Goal: Task Accomplishment & Management: Use online tool/utility

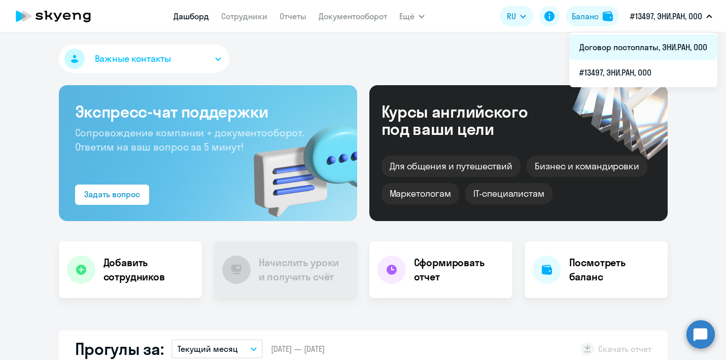
click at [659, 38] on li "Договор постоплаты, ЭНИ.РАН, ООО" at bounding box center [644, 47] width 148 height 25
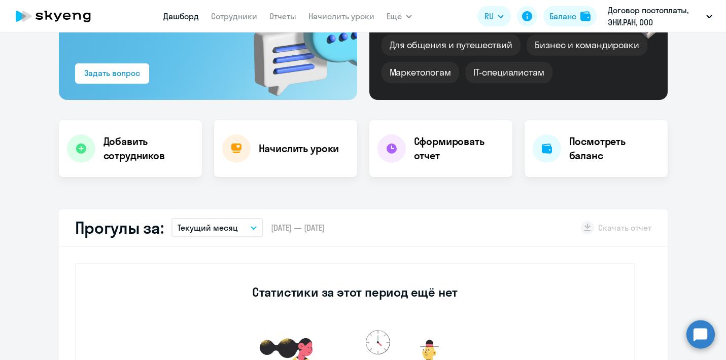
select select "30"
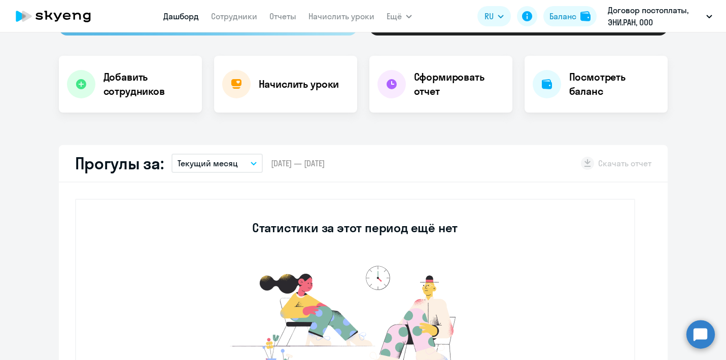
scroll to position [187, 0]
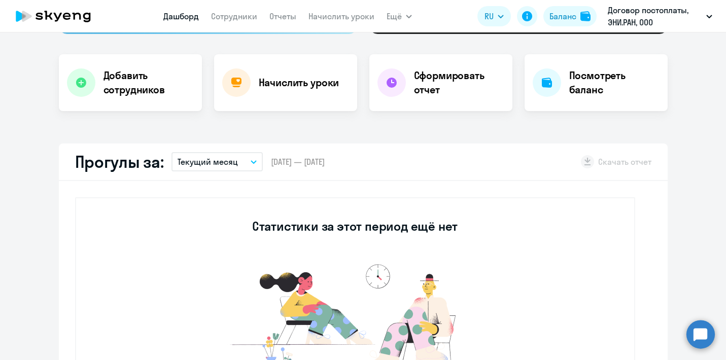
click at [240, 164] on button "Текущий месяц" at bounding box center [217, 161] width 91 height 19
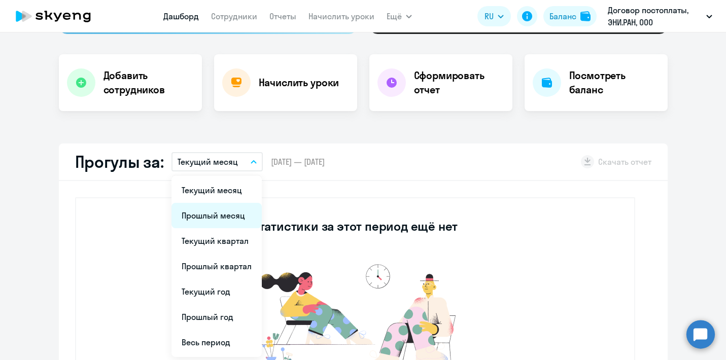
click at [221, 213] on li "Прошлый месяц" at bounding box center [217, 215] width 90 height 25
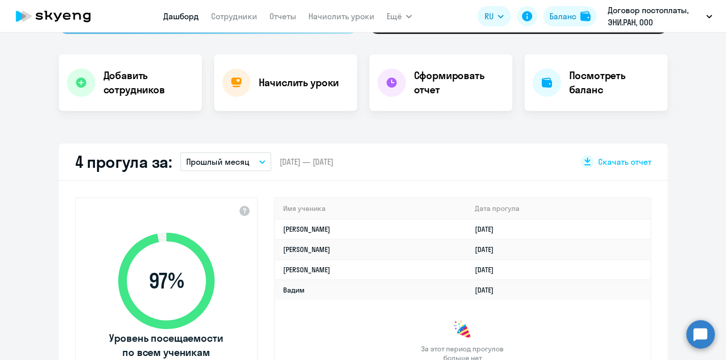
click at [252, 162] on button "Прошлый месяц" at bounding box center [225, 161] width 91 height 19
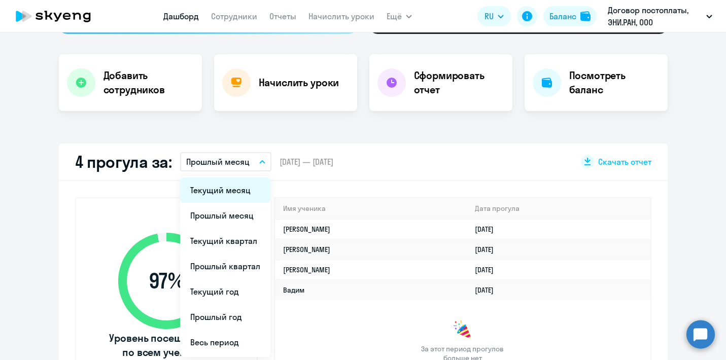
click at [229, 195] on li "Текущий месяц" at bounding box center [225, 190] width 90 height 25
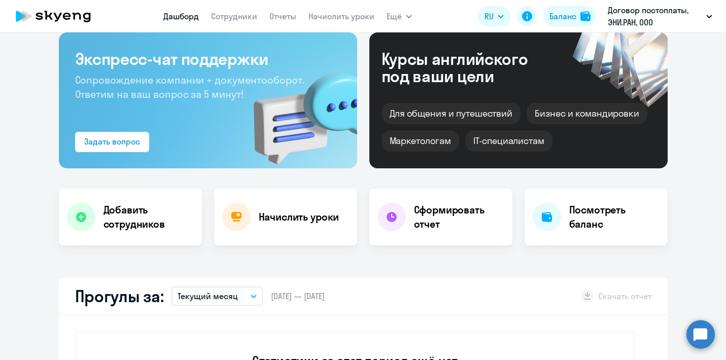
scroll to position [0, 0]
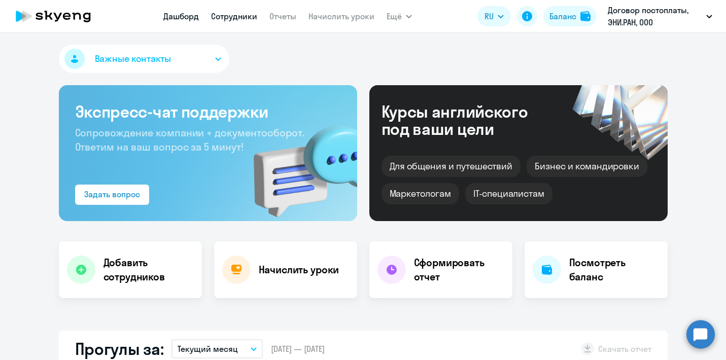
click at [236, 16] on link "Сотрудники" at bounding box center [234, 16] width 46 height 10
select select "30"
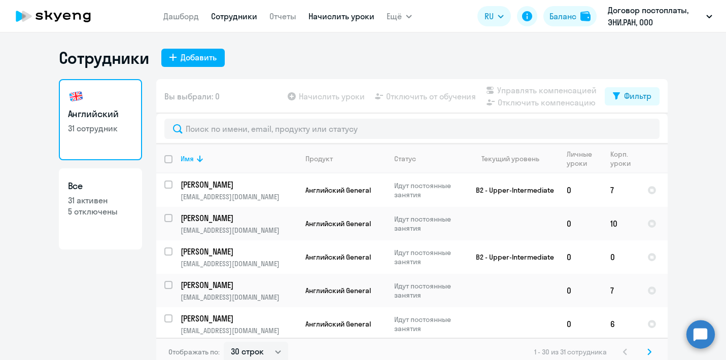
click at [327, 14] on link "Начислить уроки" at bounding box center [342, 16] width 66 height 10
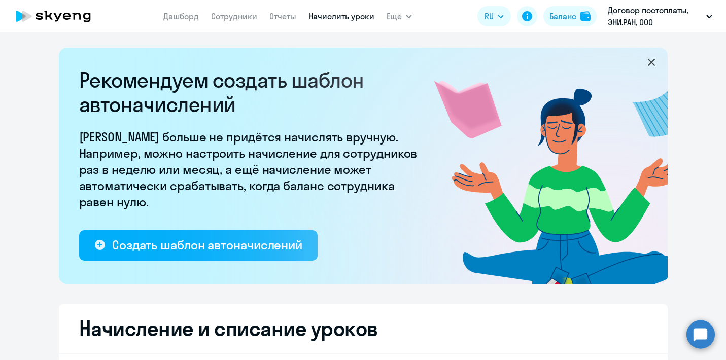
select select "10"
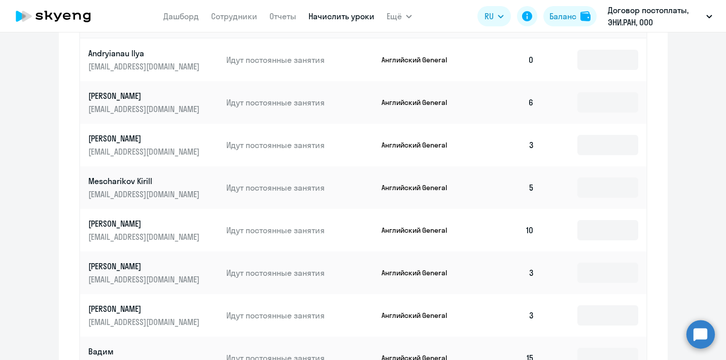
scroll to position [431, 0]
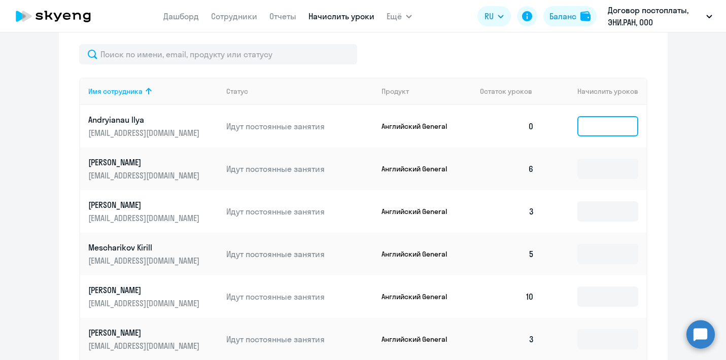
click at [613, 130] on input at bounding box center [608, 126] width 61 height 20
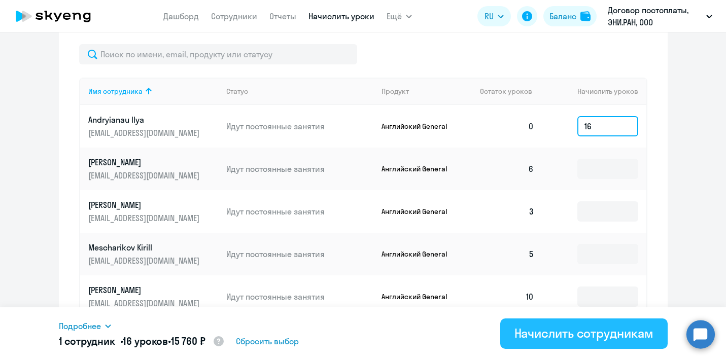
type input "16"
click at [597, 332] on div "Начислить сотрудникам" at bounding box center [584, 333] width 139 height 16
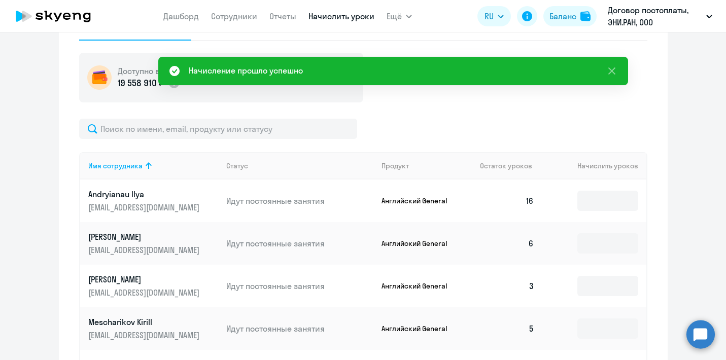
scroll to position [225, 0]
